Goal: Task Accomplishment & Management: Manage account settings

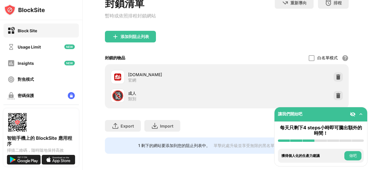
scroll to position [45, 0]
click at [361, 113] on img at bounding box center [361, 114] width 6 height 6
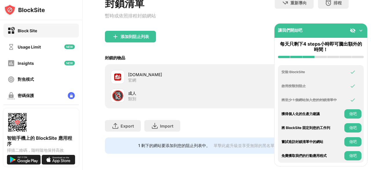
click at [361, 30] on img at bounding box center [361, 31] width 6 height 6
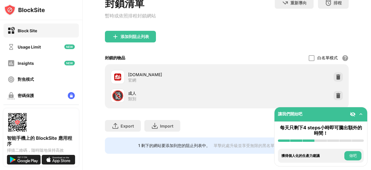
click at [143, 72] on div "[DOMAIN_NAME]" at bounding box center [177, 74] width 99 height 6
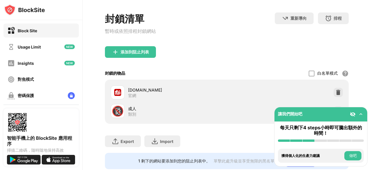
scroll to position [0, 0]
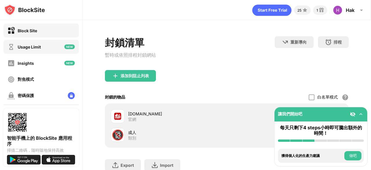
click at [43, 46] on div "Usage Limit" at bounding box center [40, 47] width 75 height 14
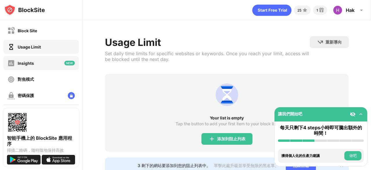
click at [33, 61] on div "Insights" at bounding box center [26, 63] width 16 height 5
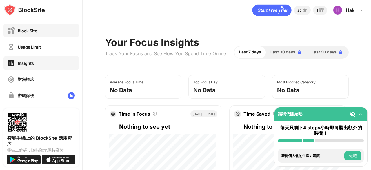
click at [42, 28] on div "Block Site" at bounding box center [40, 30] width 75 height 14
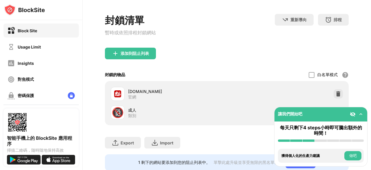
scroll to position [45, 0]
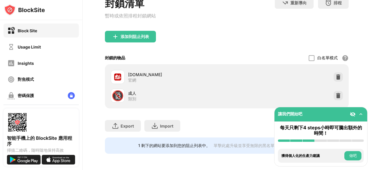
click at [208, 75] on div "[DOMAIN_NAME] 官網" at bounding box center [177, 76] width 99 height 11
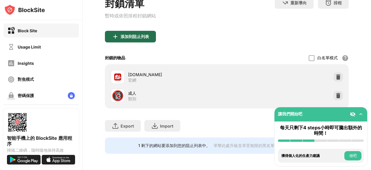
click at [122, 34] on div "添加到阻止列表" at bounding box center [130, 37] width 51 height 12
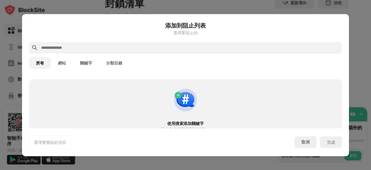
scroll to position [320, 0]
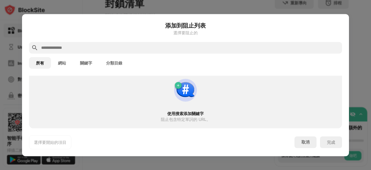
click at [82, 48] on input "text" at bounding box center [190, 47] width 299 height 7
click at [64, 59] on button "網站" at bounding box center [62, 63] width 22 height 12
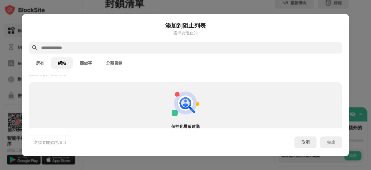
scroll to position [158, 0]
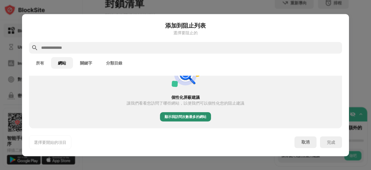
click at [165, 115] on div "顯示我訪問次數最多的網站" at bounding box center [186, 117] width 42 height 6
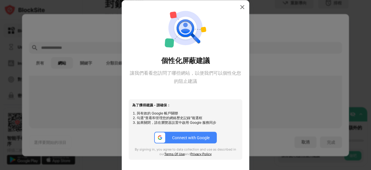
click at [187, 134] on button "Connect with Google" at bounding box center [185, 138] width 63 height 12
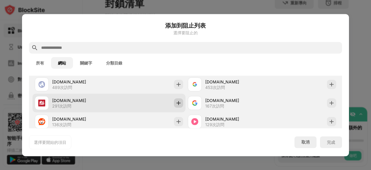
click at [178, 104] on img at bounding box center [179, 103] width 6 height 6
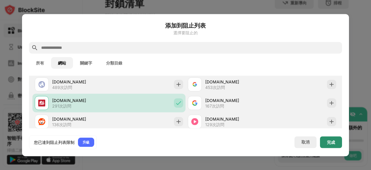
click at [330, 142] on div "完成" at bounding box center [331, 142] width 8 height 5
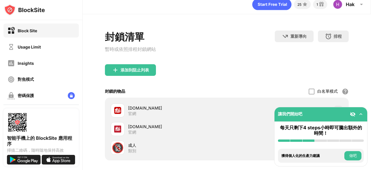
scroll to position [0, 0]
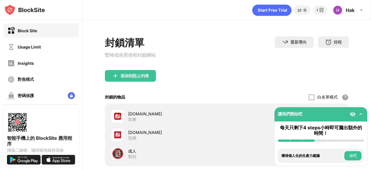
click at [248, 63] on div "封鎖清單 暫時或依照排程封鎖網站 重新導向 按一下設定重新導向網站 排程 選擇阻止列表將處於活動狀態的日期和時間範圍。" at bounding box center [227, 53] width 244 height 34
